Goal: Navigation & Orientation: Find specific page/section

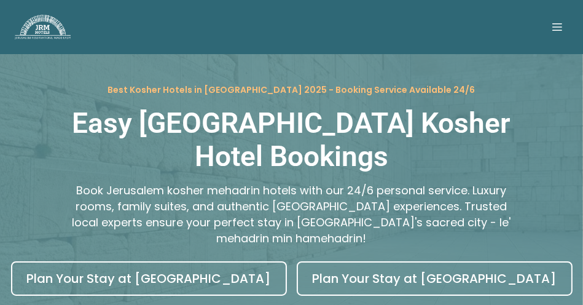
click at [551, 25] on icon at bounding box center [557, 27] width 12 height 12
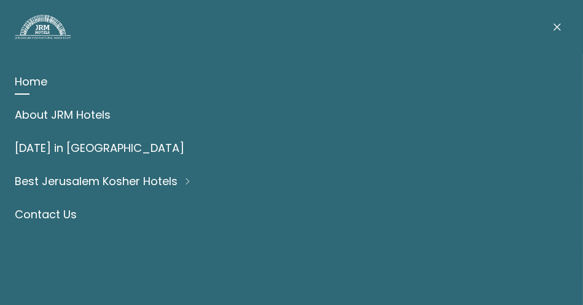
click at [33, 214] on link "Contact Us" at bounding box center [292, 215] width 554 height 16
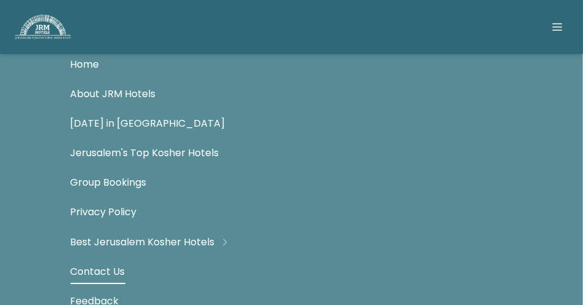
scroll to position [757, 0]
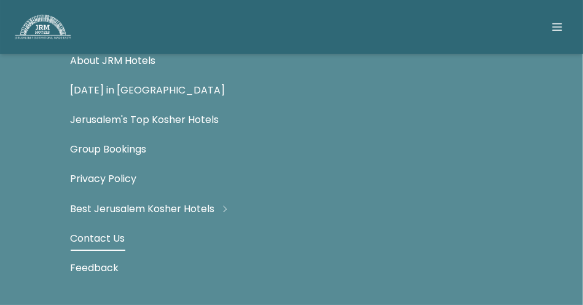
click at [109, 237] on link "Contact Us" at bounding box center [98, 238] width 55 height 15
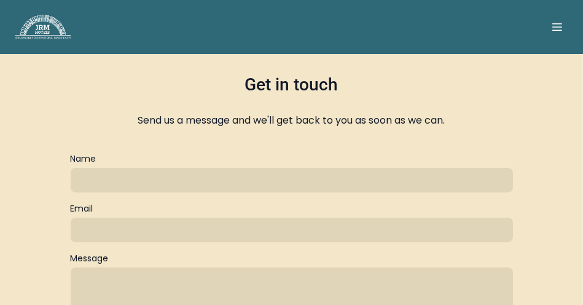
click at [51, 28] on img at bounding box center [43, 27] width 56 height 25
